Goal: Information Seeking & Learning: Compare options

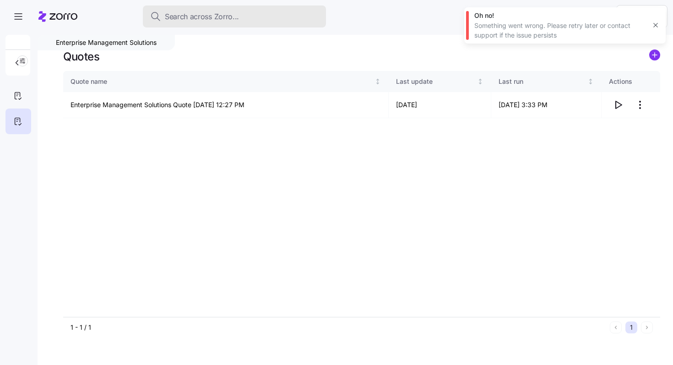
click at [228, 17] on span "Search across Zorro..." at bounding box center [202, 16] width 74 height 11
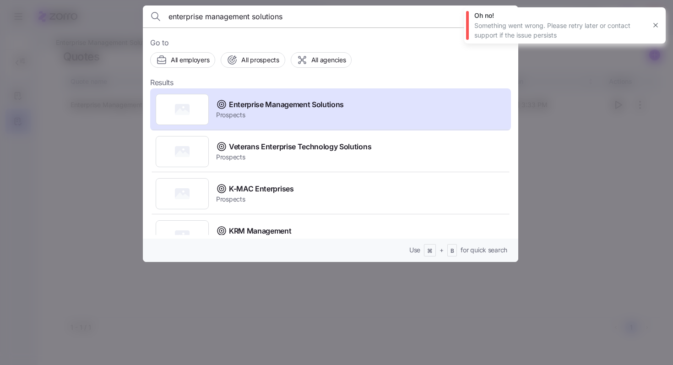
click at [213, 16] on input "enterprise management solutions" at bounding box center [286, 16] width 235 height 22
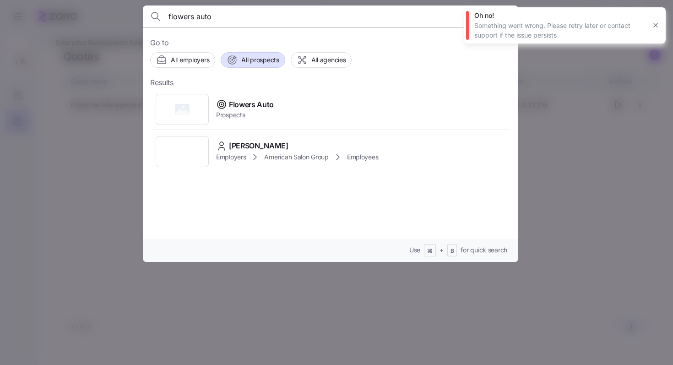
type input "flowers auto"
click at [280, 57] on button "All prospects" at bounding box center [253, 60] width 64 height 16
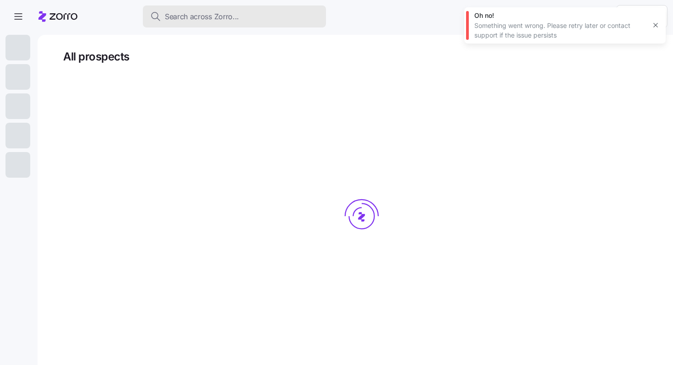
click at [246, 20] on div "Search across Zorro..." at bounding box center [234, 16] width 169 height 11
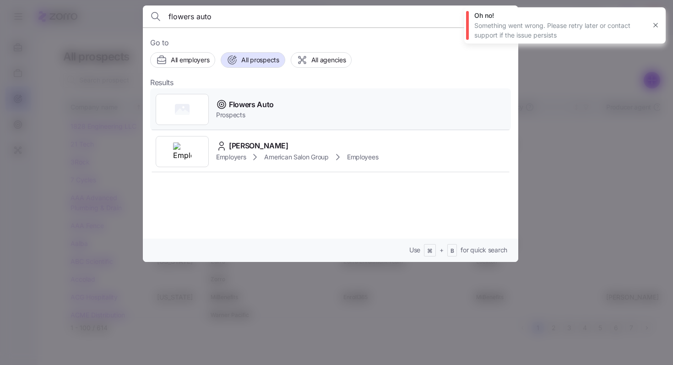
type input "flowers auto"
click at [255, 104] on span "Flowers Auto" at bounding box center [251, 104] width 45 height 11
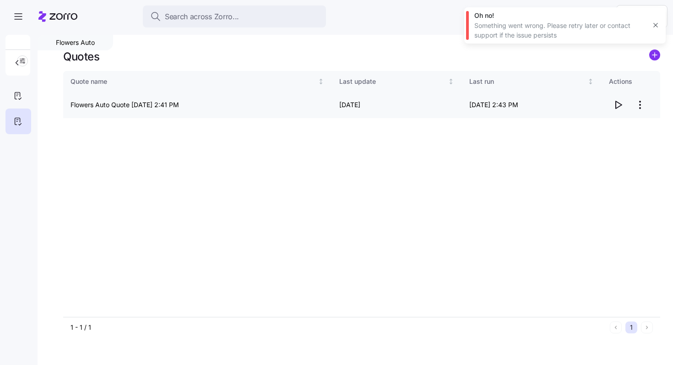
click at [618, 108] on icon "button" at bounding box center [618, 104] width 11 height 11
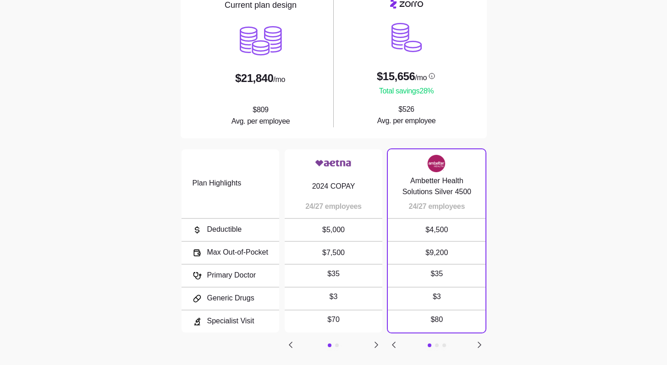
scroll to position [135, 0]
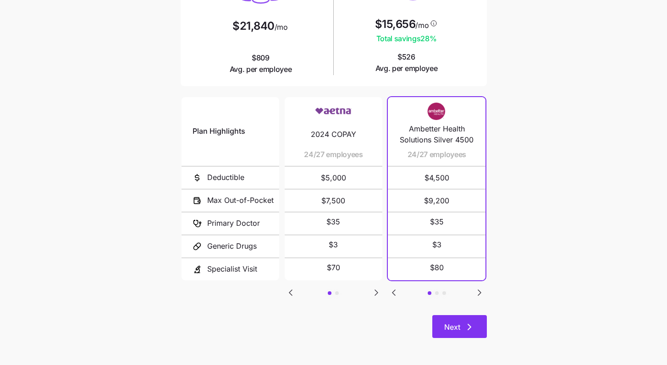
click at [464, 328] on icon "button" at bounding box center [469, 327] width 11 height 11
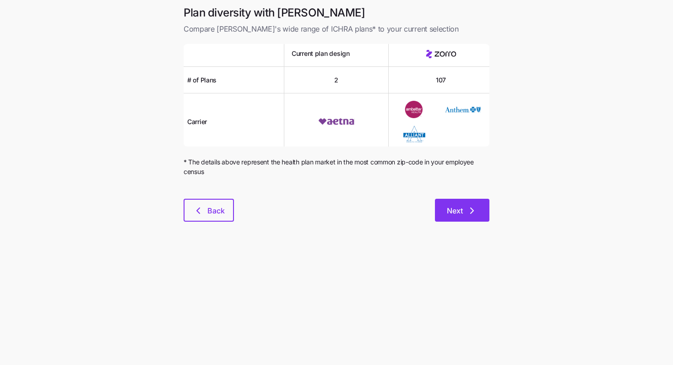
click at [454, 212] on span "Next" at bounding box center [455, 210] width 16 height 11
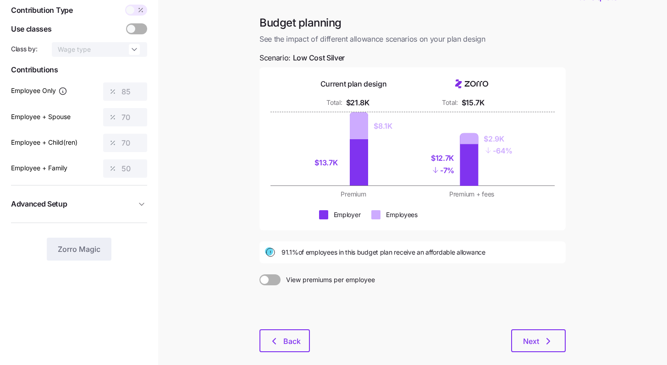
scroll to position [76, 0]
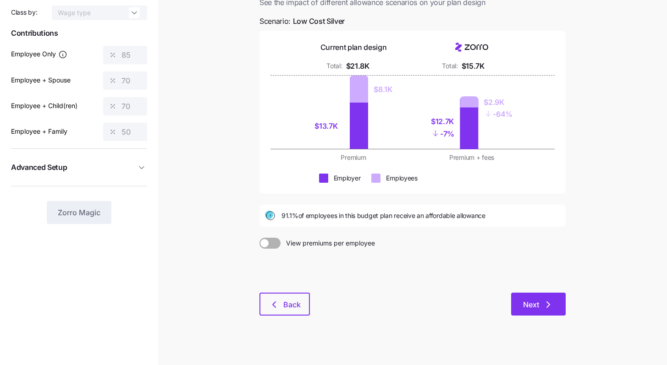
click at [541, 306] on span "Next" at bounding box center [538, 304] width 31 height 11
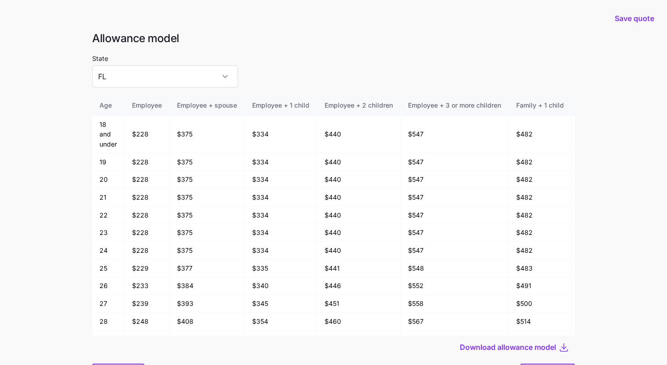
scroll to position [49, 0]
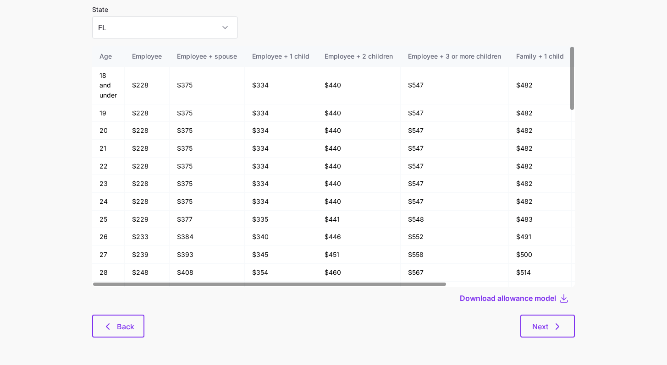
click at [549, 313] on div at bounding box center [333, 311] width 482 height 5
click at [551, 320] on button "Next" at bounding box center [547, 326] width 55 height 23
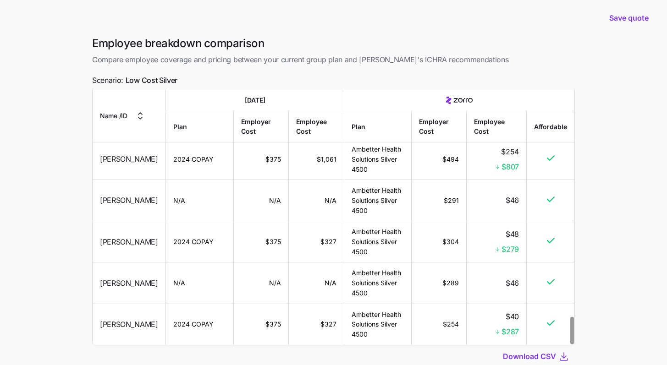
scroll to position [15, 0]
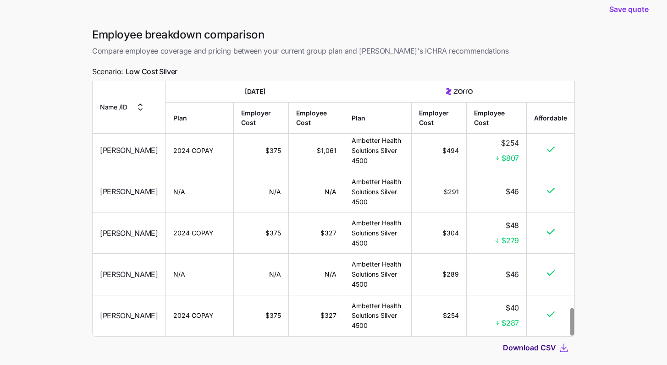
click at [544, 350] on span "Download CSV" at bounding box center [529, 347] width 53 height 11
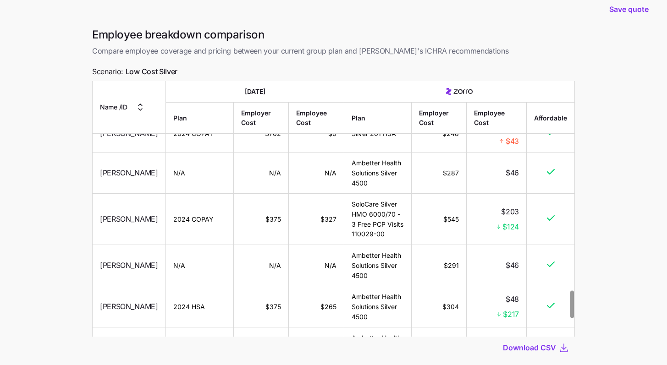
scroll to position [1878, 0]
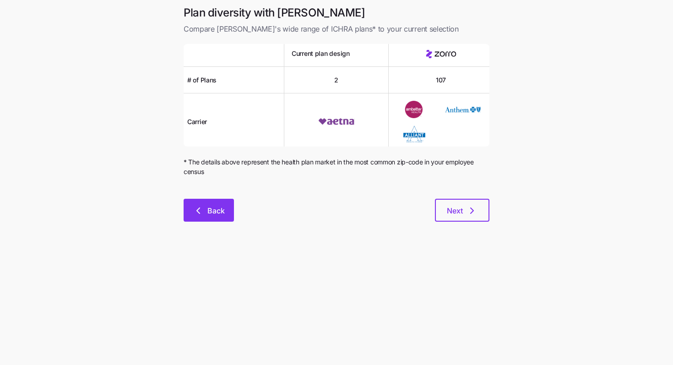
click at [214, 205] on button "Back" at bounding box center [209, 210] width 50 height 23
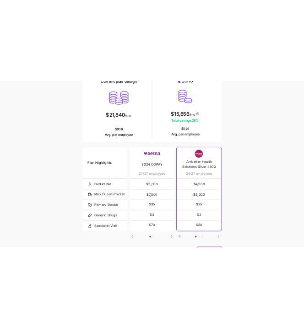
scroll to position [100, 0]
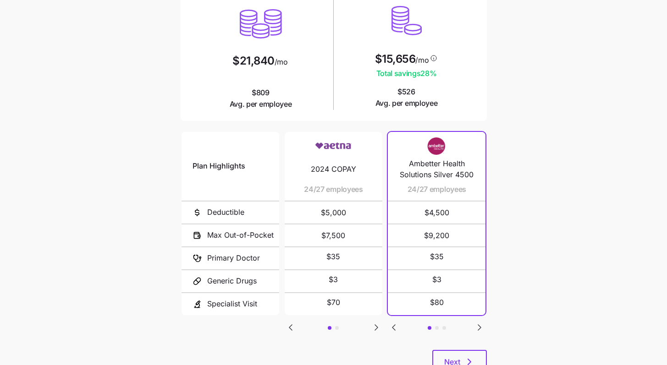
click at [481, 328] on icon "Go to next slide" at bounding box center [479, 327] width 11 height 11
click at [478, 326] on icon "Go to next slide" at bounding box center [479, 327] width 3 height 5
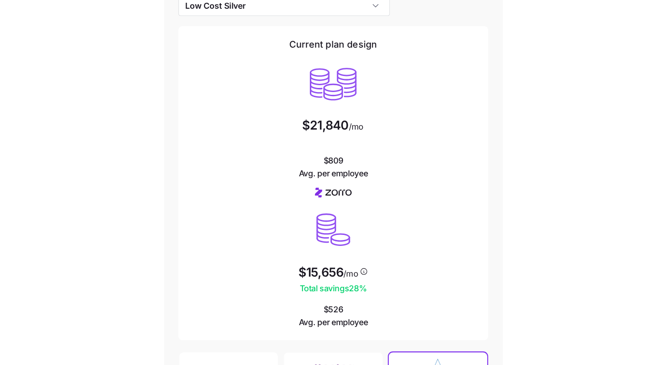
scroll to position [79, 0]
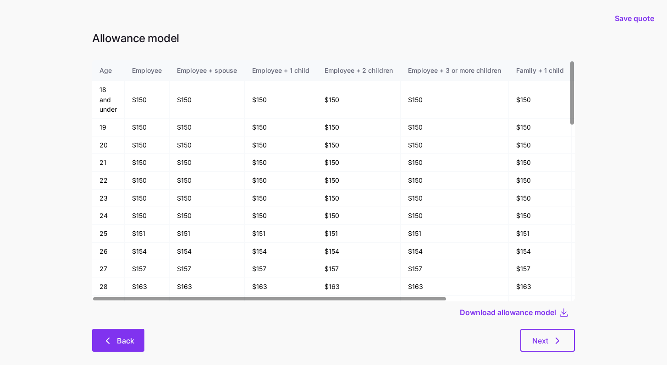
click at [128, 334] on button "Back" at bounding box center [118, 340] width 52 height 23
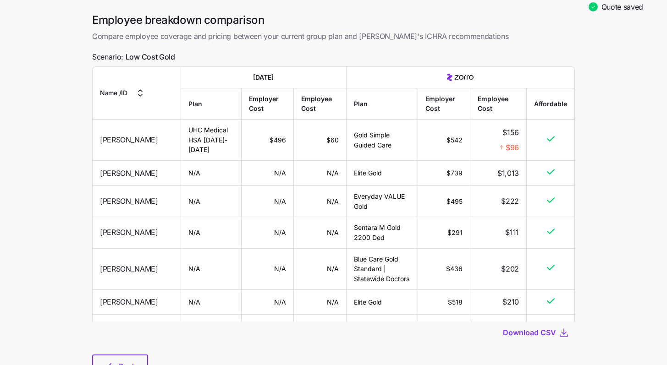
scroll to position [57, 0]
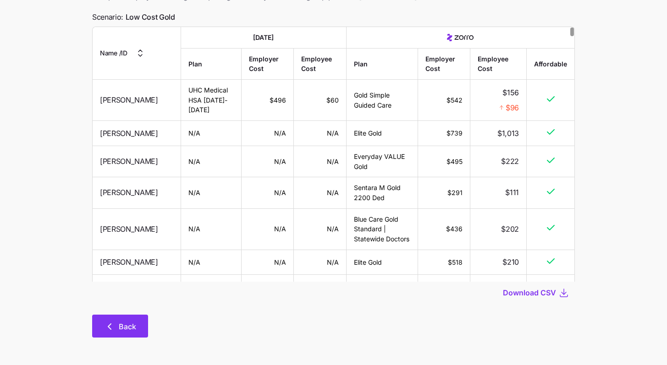
click at [133, 318] on button "Back" at bounding box center [120, 326] width 56 height 23
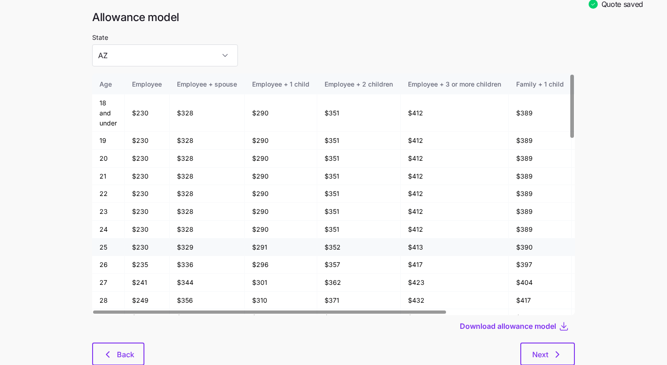
scroll to position [48, 0]
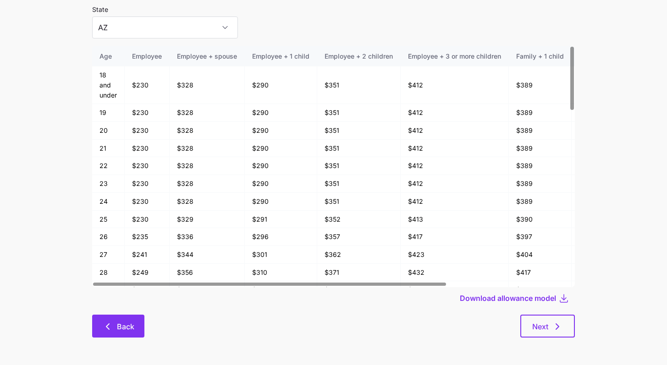
click at [132, 316] on button "Back" at bounding box center [118, 326] width 52 height 23
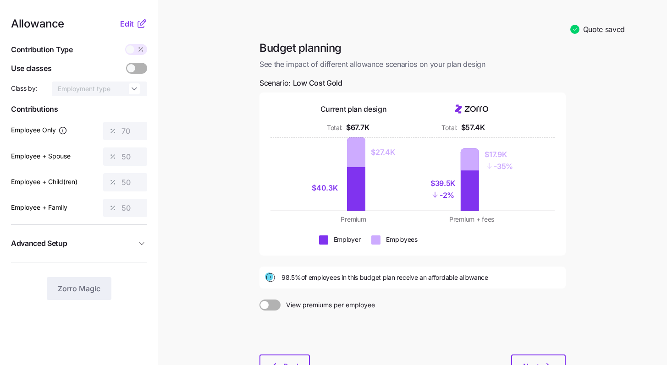
scroll to position [16, 0]
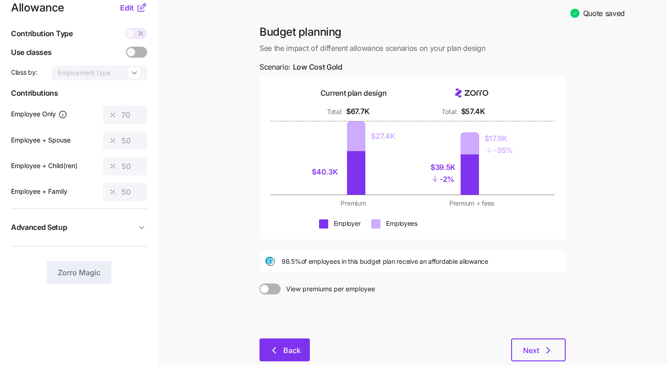
click at [290, 349] on span "Back" at bounding box center [291, 350] width 17 height 11
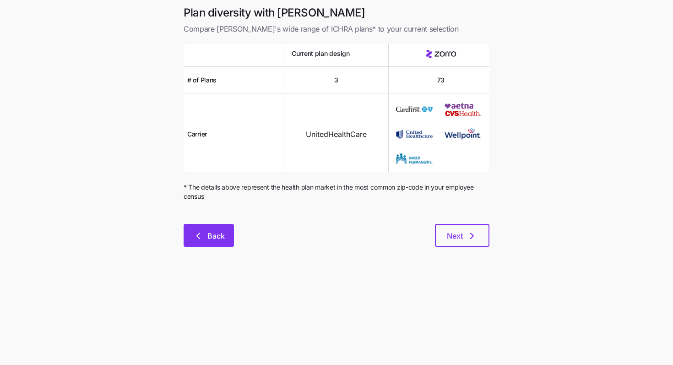
click at [223, 241] on button "Back" at bounding box center [209, 235] width 50 height 23
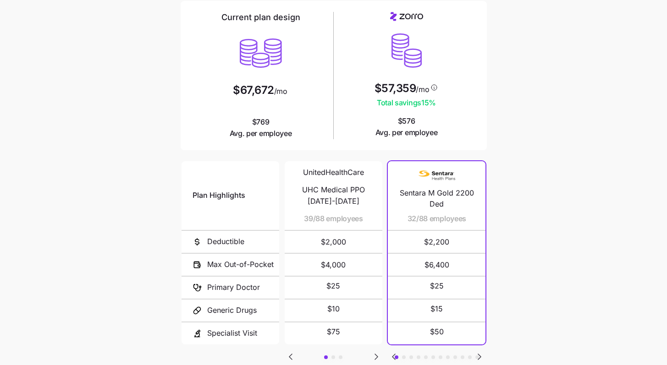
scroll to position [87, 0]
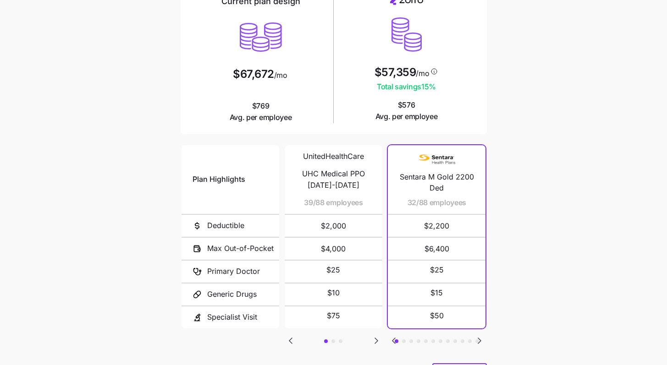
click at [482, 337] on icon "Go to next slide" at bounding box center [479, 340] width 11 height 11
click at [395, 340] on icon "Go to previous slide" at bounding box center [393, 340] width 11 height 11
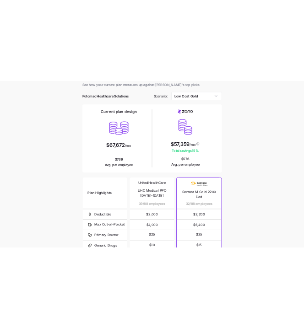
scroll to position [0, 0]
